Goal: Navigation & Orientation: Go to known website

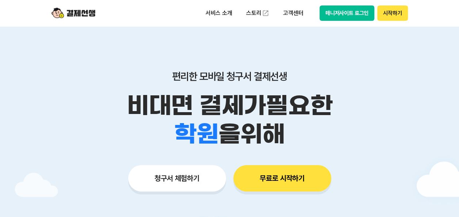
click at [355, 15] on button "매니저사이트 로그인" at bounding box center [347, 12] width 55 height 15
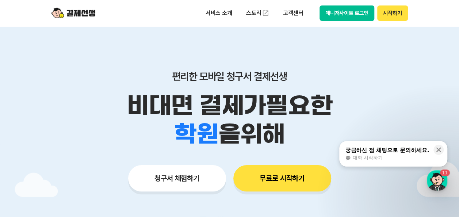
click at [343, 15] on button "매니저사이트 로그인" at bounding box center [347, 12] width 55 height 15
